Goal: Browse casually

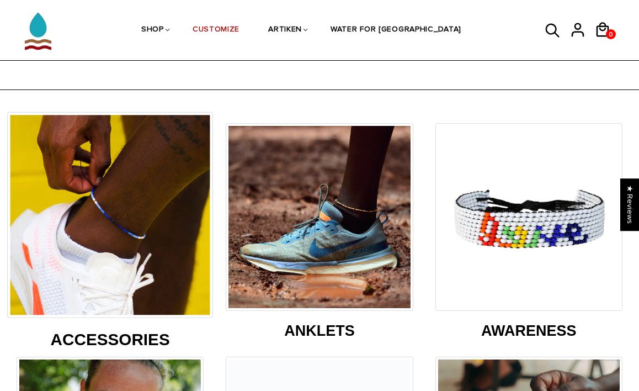
scroll to position [62, 0]
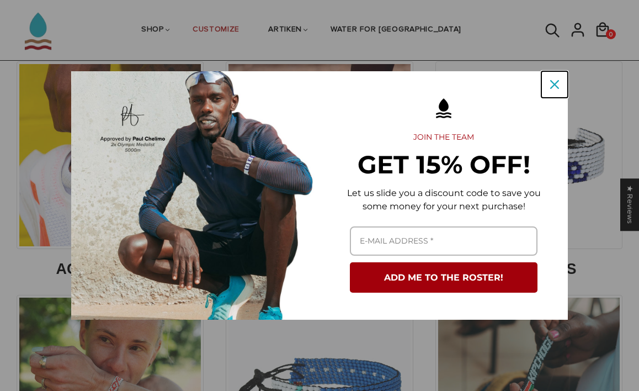
click at [547, 84] on div "Close" at bounding box center [555, 85] width 18 height 18
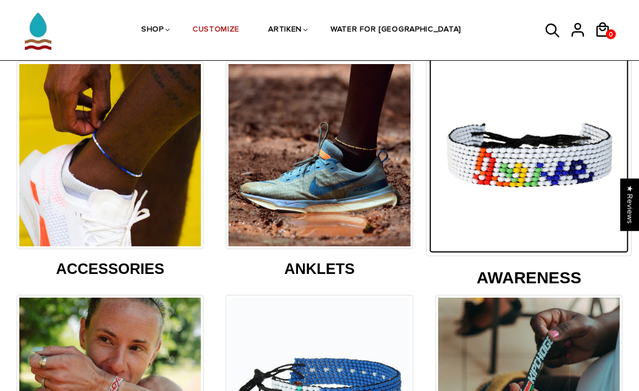
click at [542, 110] on img at bounding box center [529, 154] width 200 height 200
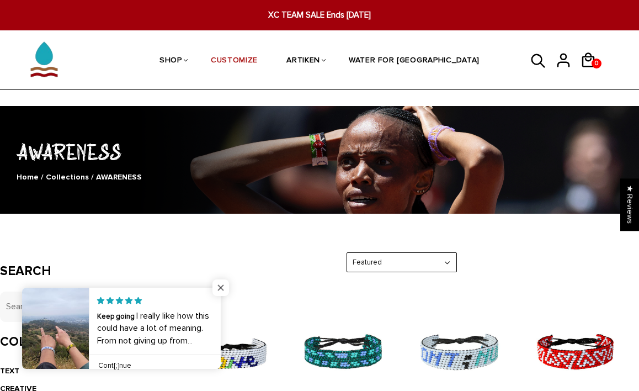
click at [219, 287] on span "Close popup widget" at bounding box center [220, 287] width 17 height 17
